Goal: Check status: Check status

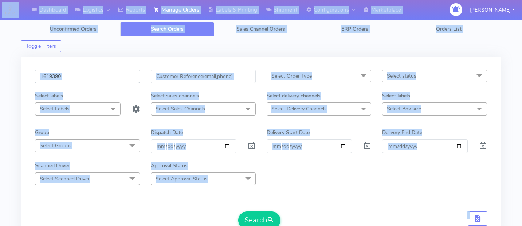
click at [78, 75] on input "1619390" at bounding box center [87, 76] width 105 height 13
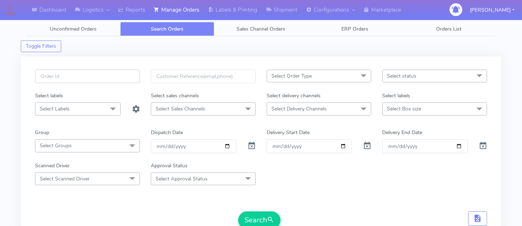
paste input "1624346"
type input "1624346"
click at [268, 216] on span "submit" at bounding box center [270, 220] width 7 height 10
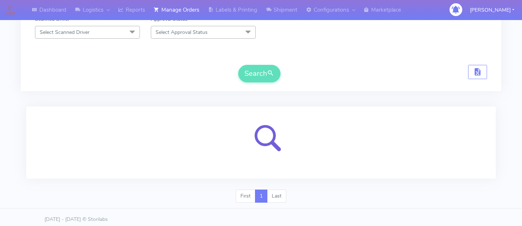
scroll to position [150, 0]
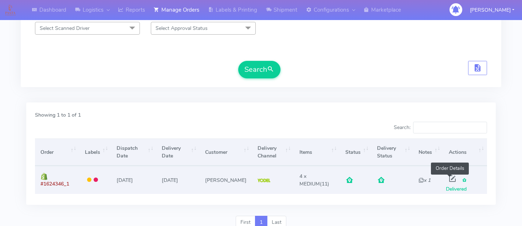
click at [446, 177] on span at bounding box center [452, 180] width 13 height 7
select select "5"
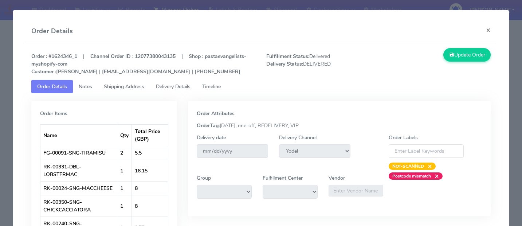
click at [193, 92] on link "Delivery Details" at bounding box center [173, 86] width 46 height 13
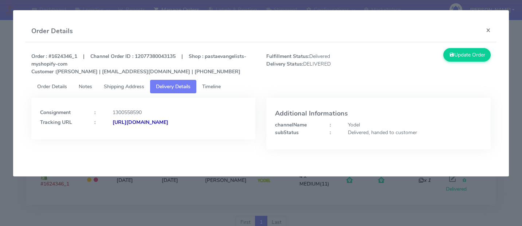
click at [209, 88] on span "Timeline" at bounding box center [211, 86] width 19 height 7
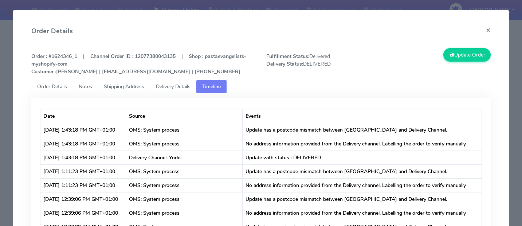
click at [189, 88] on span "Delivery Details" at bounding box center [173, 86] width 35 height 7
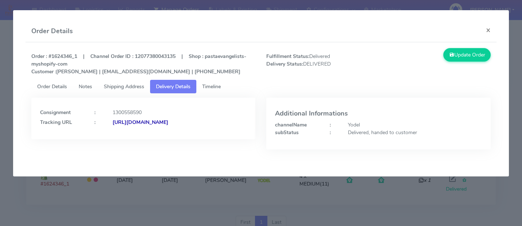
click at [262, 198] on modal-container "Order Details × Order : #1624346_1 | Channel Order ID : 12077380043135 | Shop :…" at bounding box center [261, 113] width 522 height 226
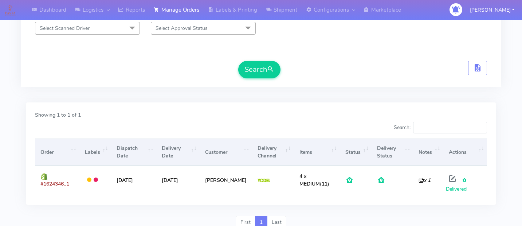
click at [226, 109] on div "Showing 1 to 1 of 1 Search: Order Labels Dispatch Date Delivery Date Customer D…" at bounding box center [260, 153] width 469 height 102
